Goal: Use online tool/utility: Utilize a website feature to perform a specific function

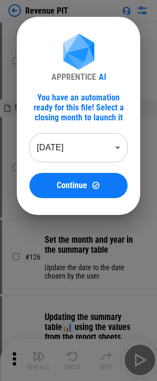
click at [86, 145] on body "Revenue PIT # 17 ⬇️ Download the data from the Netsuite, and attach to main wor…" at bounding box center [78, 190] width 157 height 381
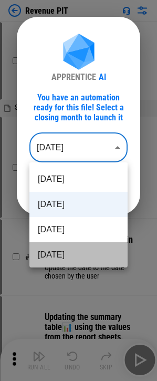
click at [78, 245] on li "[DATE]" at bounding box center [78, 254] width 98 height 25
type input "********"
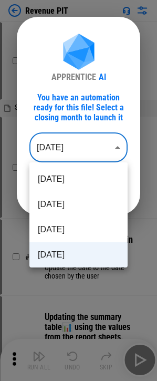
click at [80, 148] on body "Revenue PIT # 17 ⬇️ Download the data from the Netsuite, and attach to main wor…" at bounding box center [78, 190] width 157 height 381
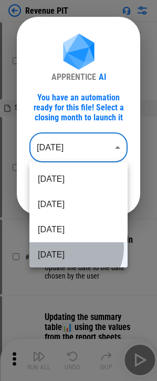
click at [68, 248] on li "Jul 2025" at bounding box center [78, 254] width 98 height 25
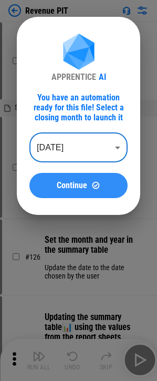
click at [75, 184] on span "Continue" at bounding box center [72, 185] width 30 height 8
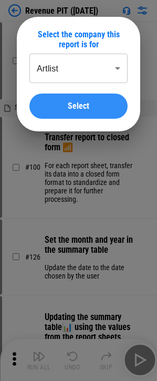
click at [76, 105] on span "Select" at bounding box center [79, 106] width 22 height 8
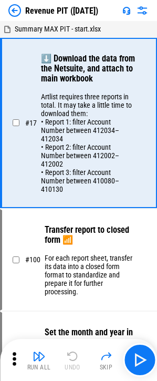
click at [9, 361] on icon at bounding box center [14, 359] width 16 height 16
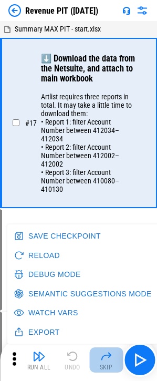
click at [110, 366] on div "Skip" at bounding box center [106, 367] width 13 height 6
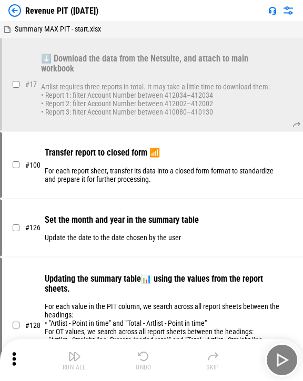
click at [164, 357] on div "Run All Undo Skip" at bounding box center [152, 360] width 292 height 34
click at [159, 183] on p "For each report sheet, transfer its data into a closed form format to standardi…" at bounding box center [163, 175] width 236 height 17
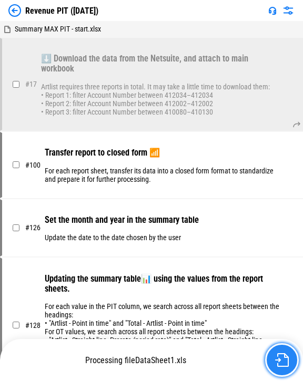
click at [164, 361] on img "button" at bounding box center [282, 360] width 14 height 14
click at [164, 359] on img "button" at bounding box center [282, 360] width 14 height 14
click at [164, 360] on img "button" at bounding box center [282, 360] width 14 height 14
click at [164, 358] on img "button" at bounding box center [282, 360] width 14 height 14
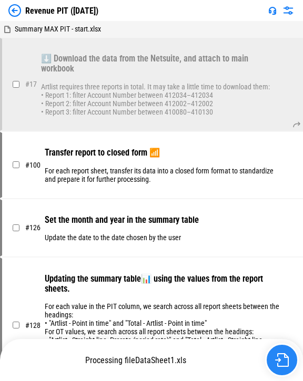
click at [164, 358] on img "button" at bounding box center [282, 360] width 14 height 14
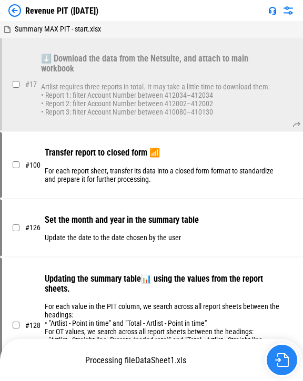
click at [164, 358] on img "button" at bounding box center [282, 360] width 14 height 14
click at [164, 129] on icon at bounding box center [296, 124] width 8 height 8
click at [164, 364] on button "button" at bounding box center [282, 360] width 34 height 34
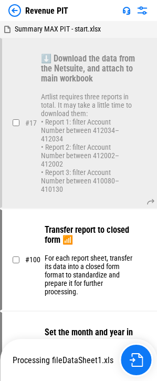
click at [18, 6] on img at bounding box center [14, 10] width 13 height 13
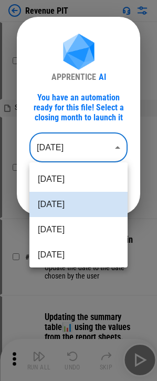
click at [98, 145] on body "Revenue PIT # 17 ⬇️ Download the data from the Netsuite, and attach to main wor…" at bounding box center [78, 190] width 157 height 381
click at [66, 254] on li "[DATE]" at bounding box center [78, 254] width 98 height 25
type input "********"
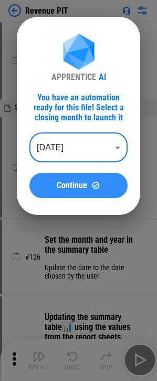
click at [106, 191] on button "Continue" at bounding box center [78, 185] width 98 height 25
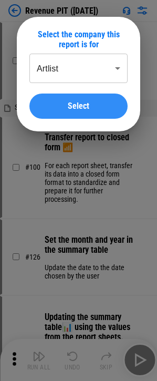
click at [83, 112] on button "Select" at bounding box center [78, 106] width 98 height 25
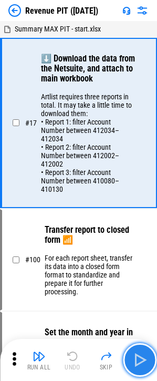
click at [141, 361] on img "button" at bounding box center [139, 360] width 17 height 17
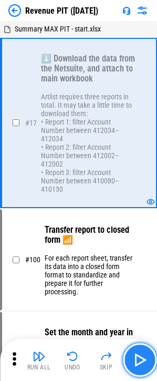
click at [140, 361] on img "button" at bounding box center [139, 360] width 17 height 17
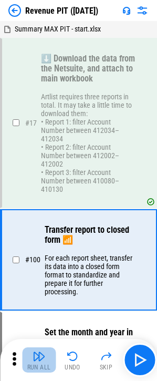
click at [46, 361] on button "Run All" at bounding box center [39, 359] width 34 height 25
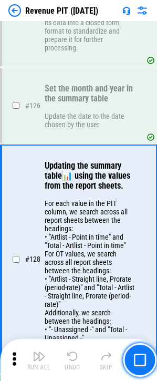
scroll to position [335, 0]
